Goal: Task Accomplishment & Management: Manage account settings

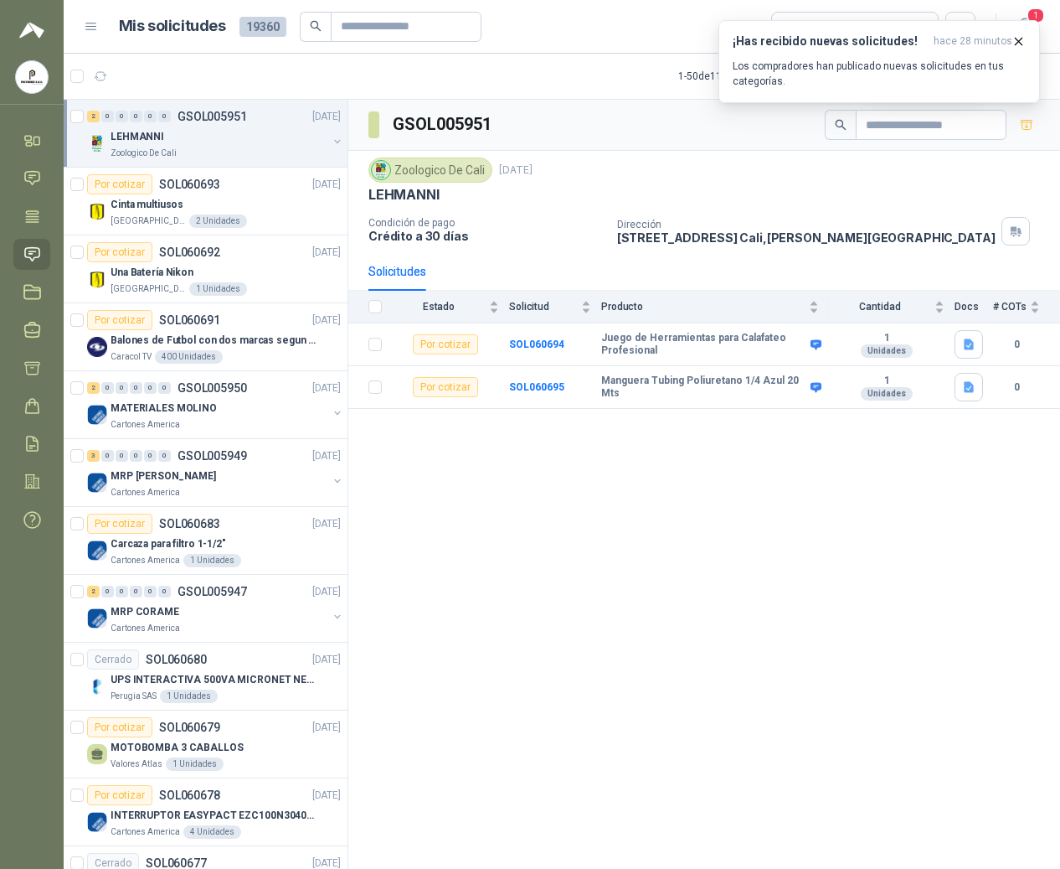
click at [1012, 37] on icon "button" at bounding box center [1019, 41] width 14 height 14
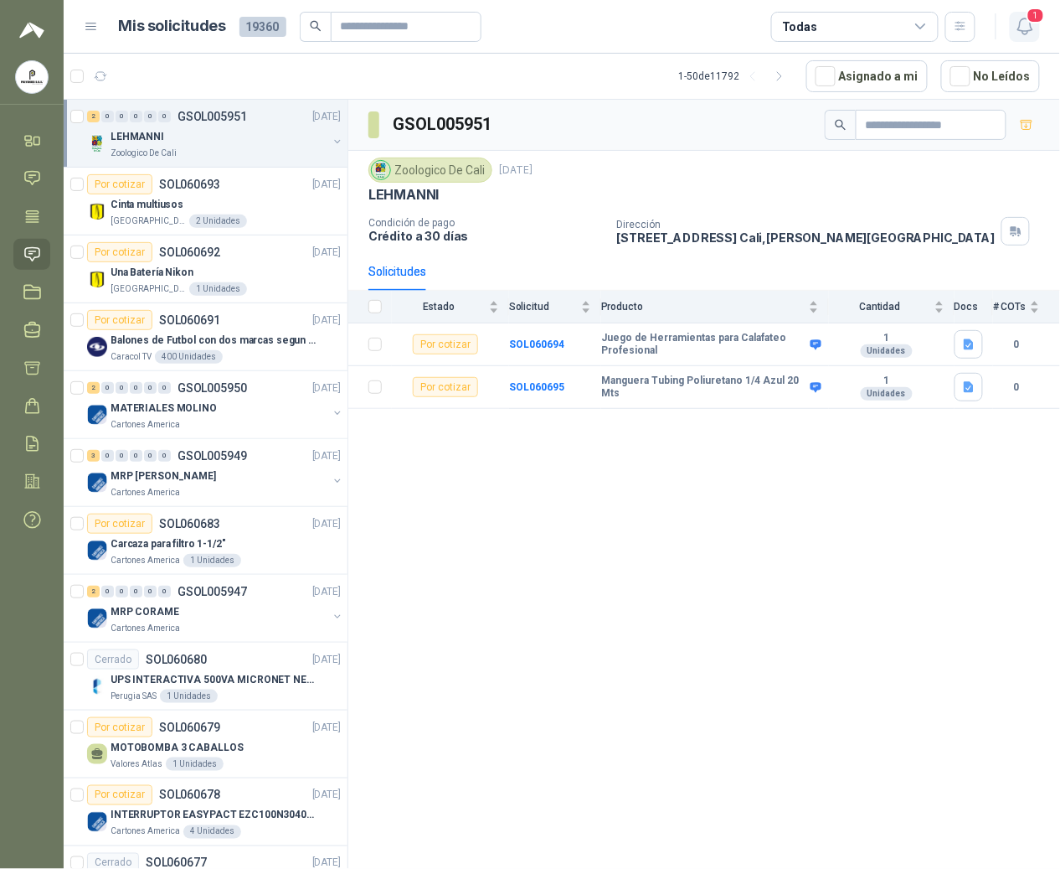
click at [1023, 28] on icon "button" at bounding box center [1025, 26] width 21 height 21
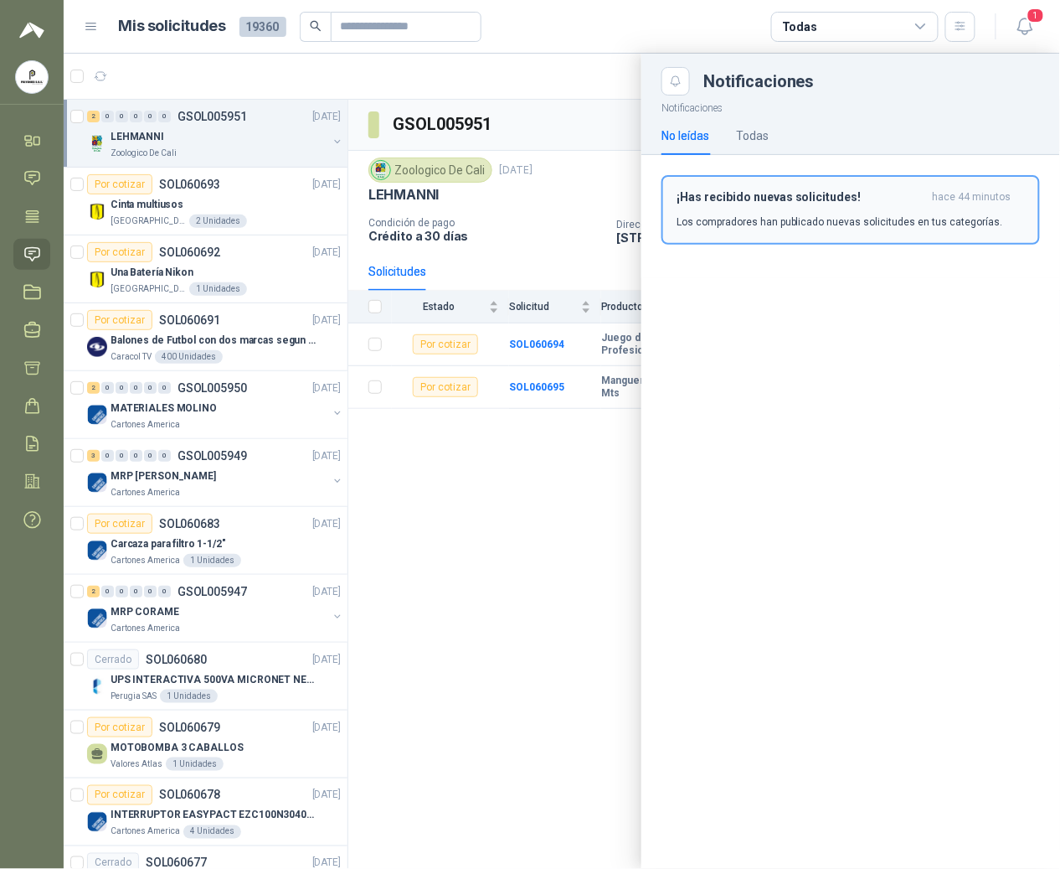
click at [754, 204] on h3 "¡Has recibido nuevas solicitudes!" at bounding box center [802, 197] width 250 height 14
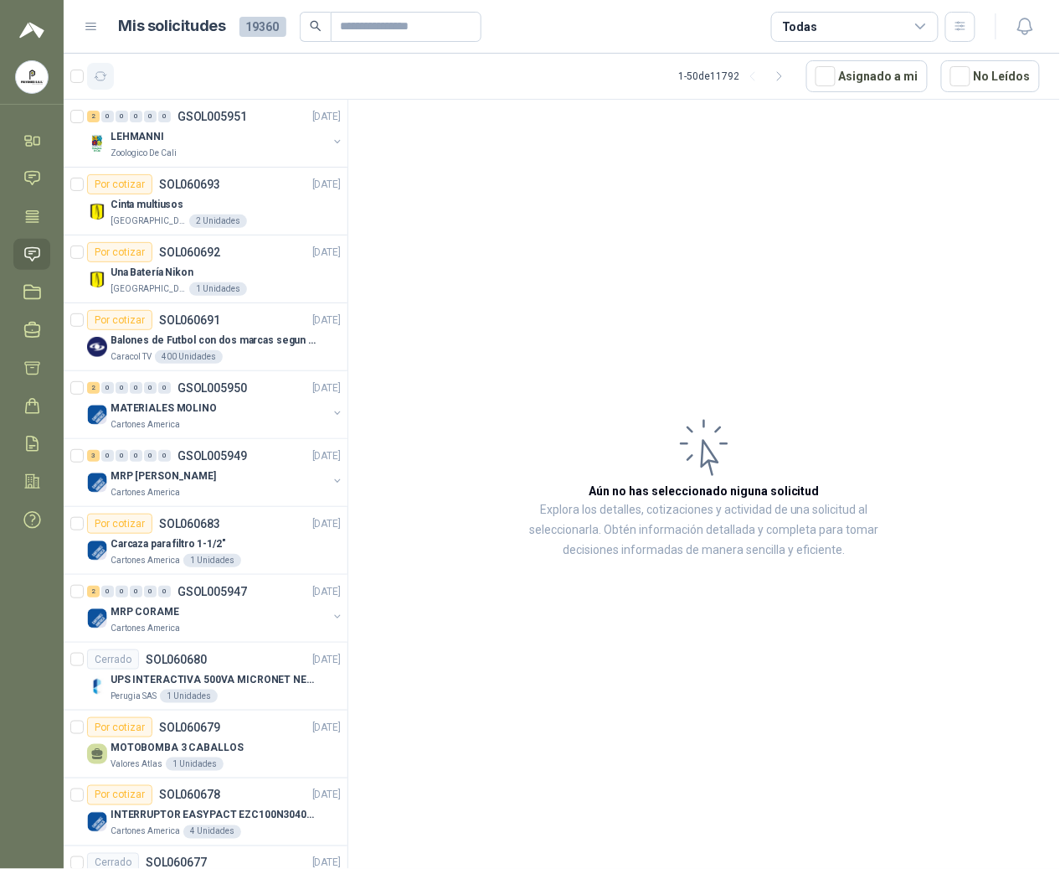
click at [99, 70] on icon "button" at bounding box center [101, 77] width 14 height 14
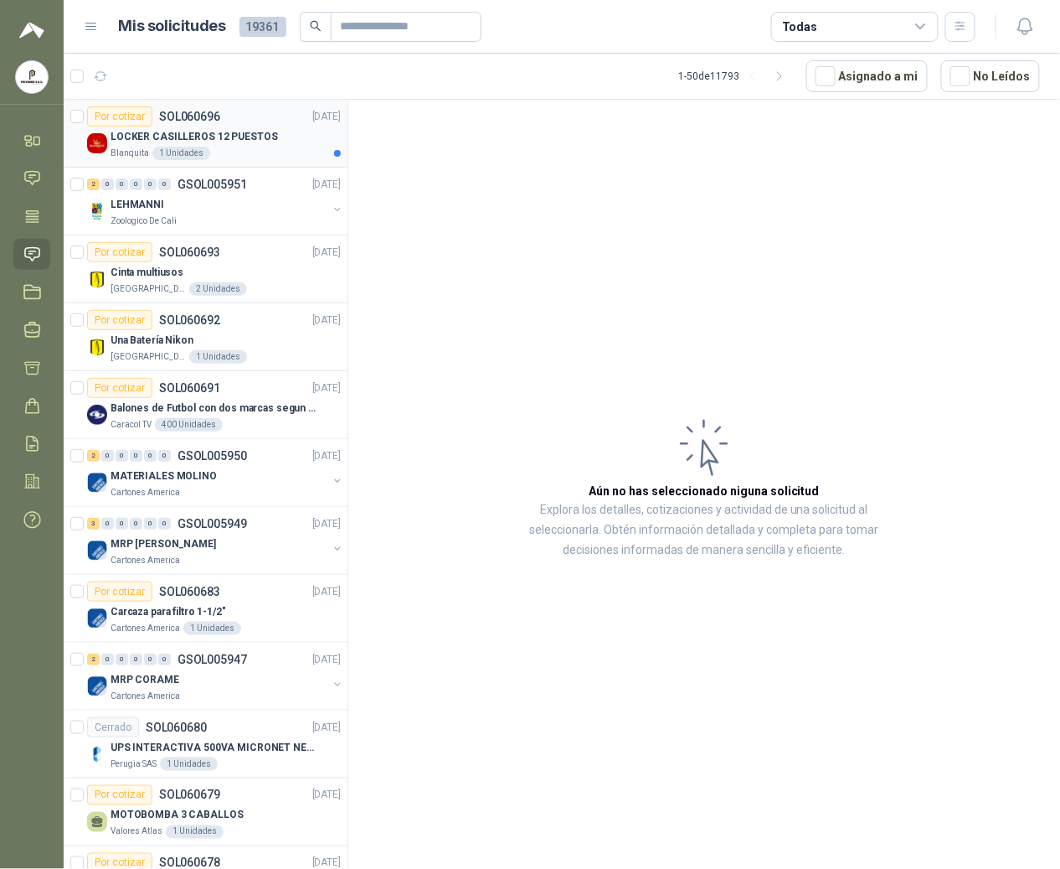
click at [142, 156] on p "Blanquita" at bounding box center [130, 153] width 39 height 13
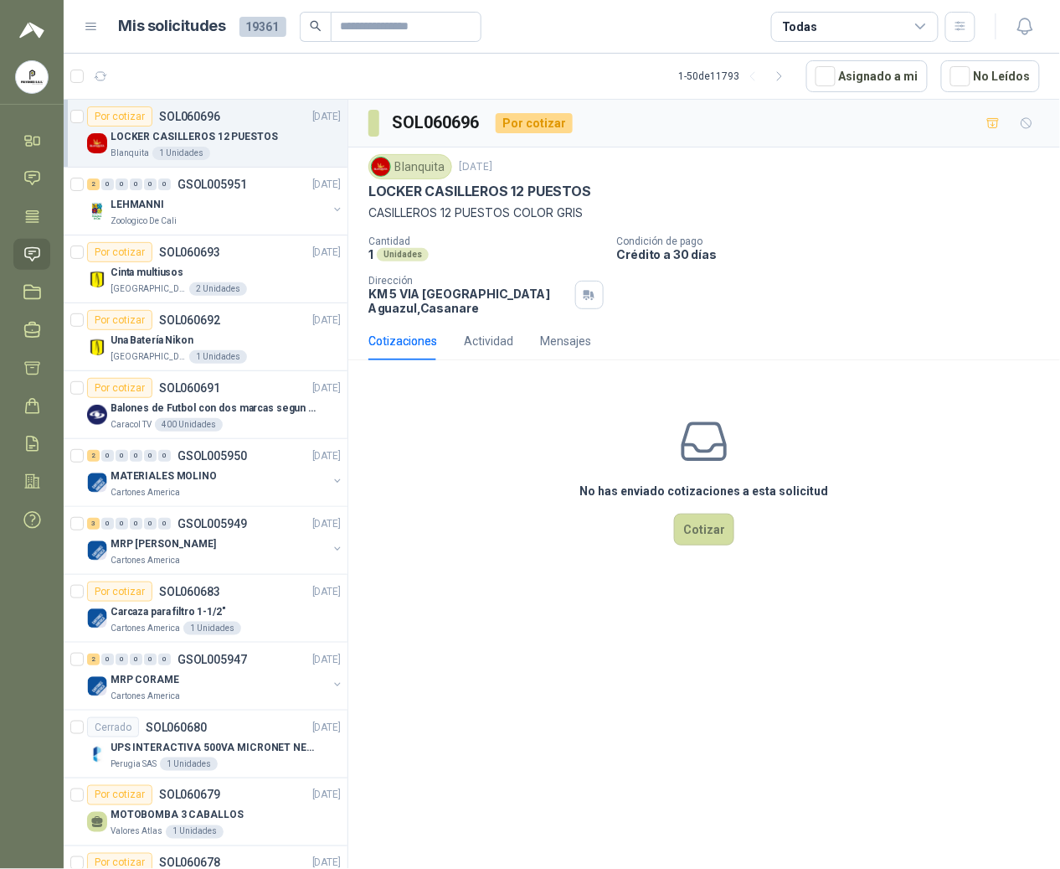
click at [18, 626] on menu "POLYSHOES S.A.S. POLYSHOES S.A.S. Inicio Chat Tareas Solicitudes Licitaciones N…" at bounding box center [32, 434] width 64 height 869
